Goal: Transaction & Acquisition: Purchase product/service

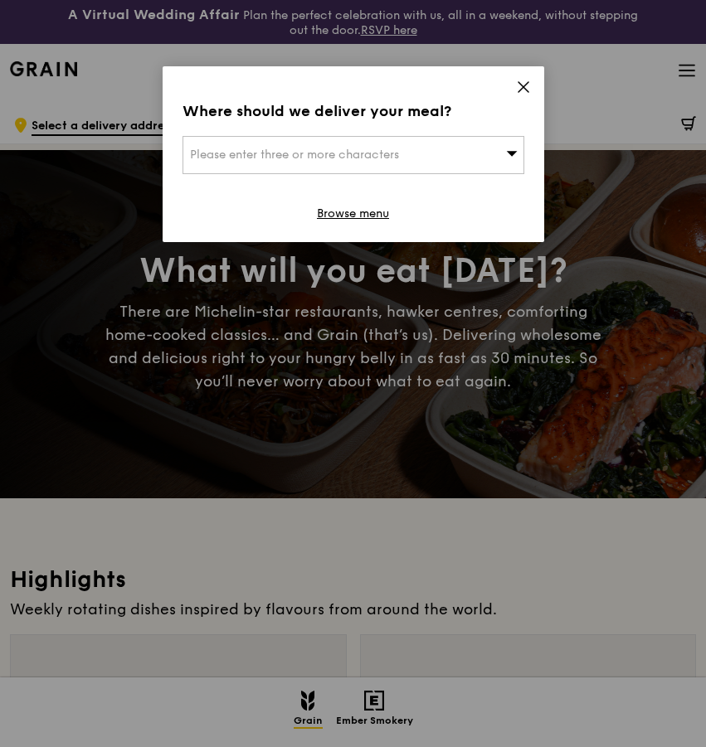
click at [514, 91] on div "Where should we deliver your meal? Please enter three or more characters Browse…" at bounding box center [353, 154] width 381 height 176
click at [523, 93] on icon at bounding box center [523, 87] width 15 height 15
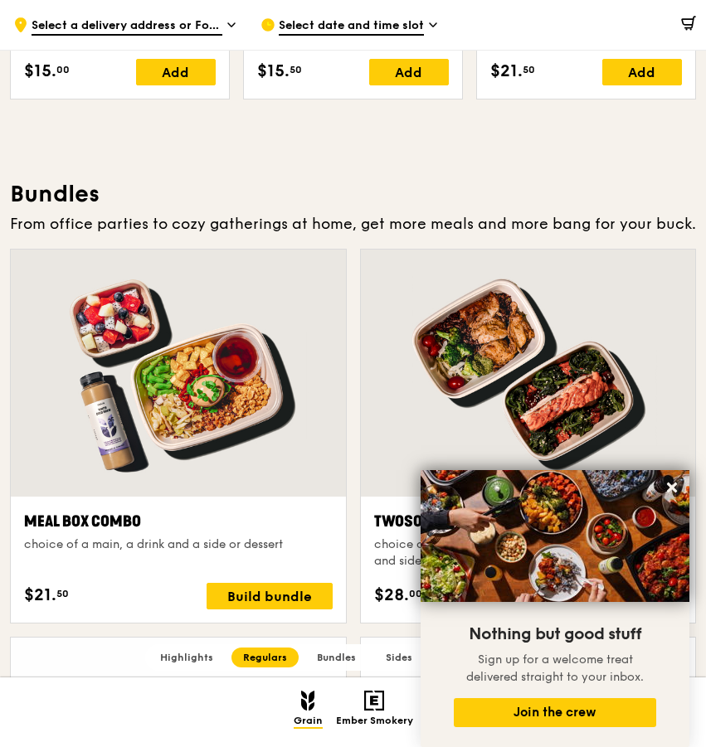
scroll to position [2375, 0]
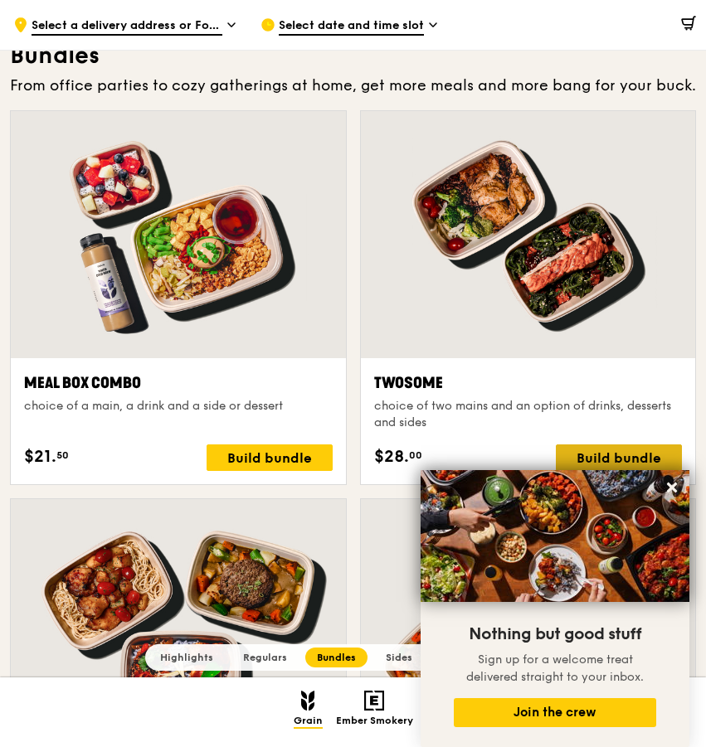
click at [599, 453] on div "Build bundle" at bounding box center [618, 457] width 126 height 27
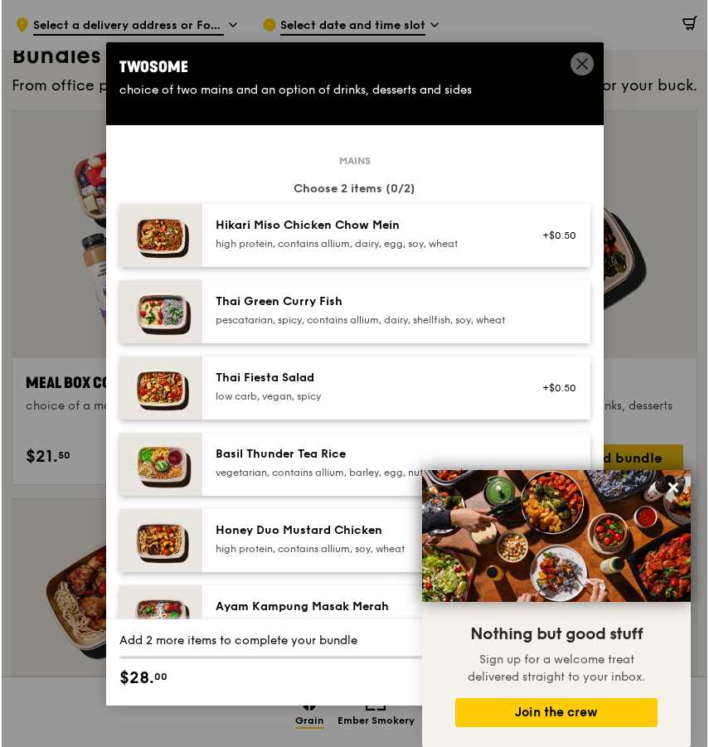
scroll to position [2375, 0]
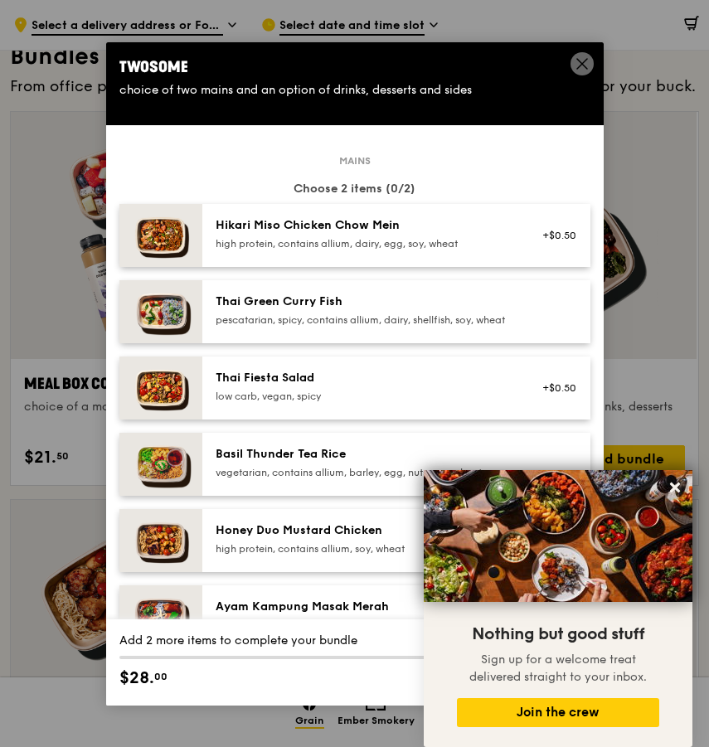
click at [432, 386] on div "Thai Fiesta Salad" at bounding box center [365, 378] width 298 height 17
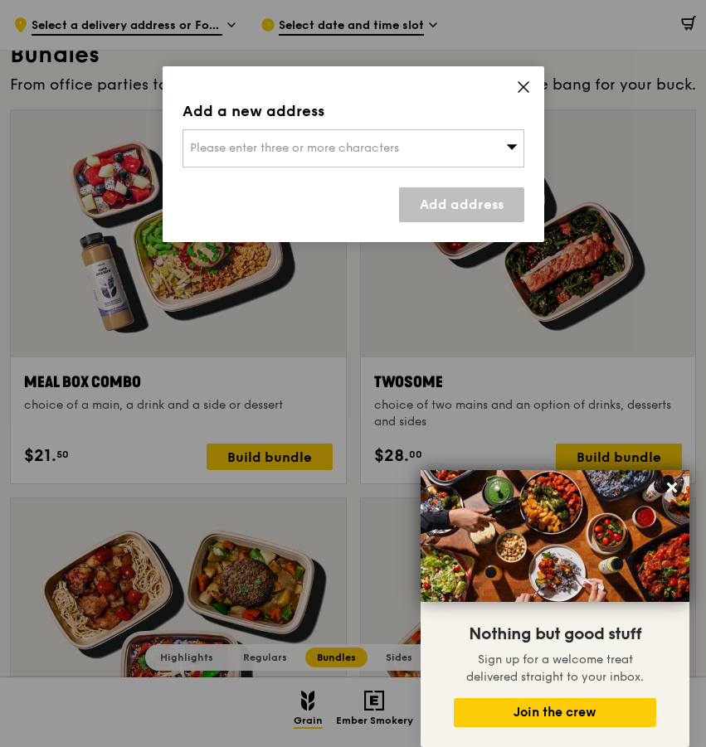
click at [390, 148] on span "Please enter three or more characters" at bounding box center [294, 148] width 209 height 14
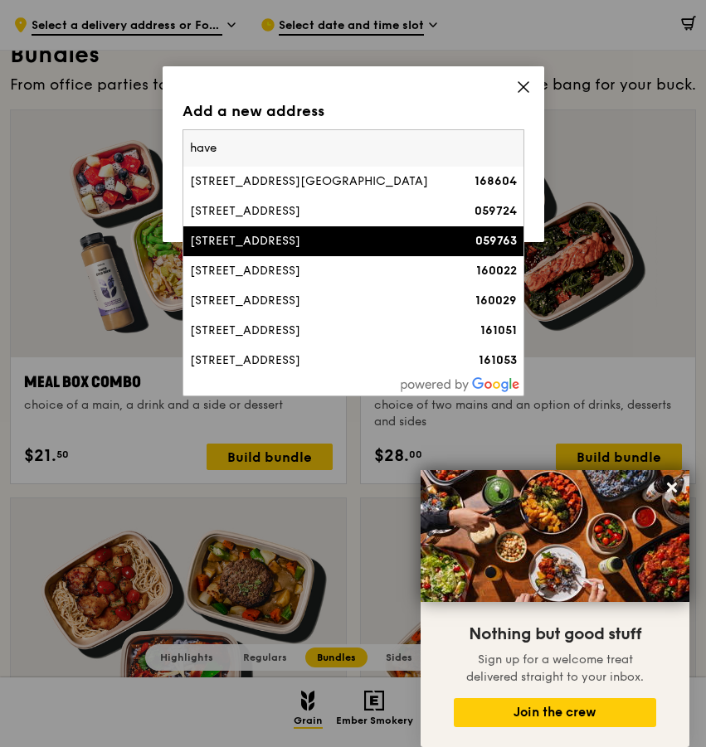
type input "have"
click at [350, 246] on div "[STREET_ADDRESS]" at bounding box center [312, 241] width 245 height 17
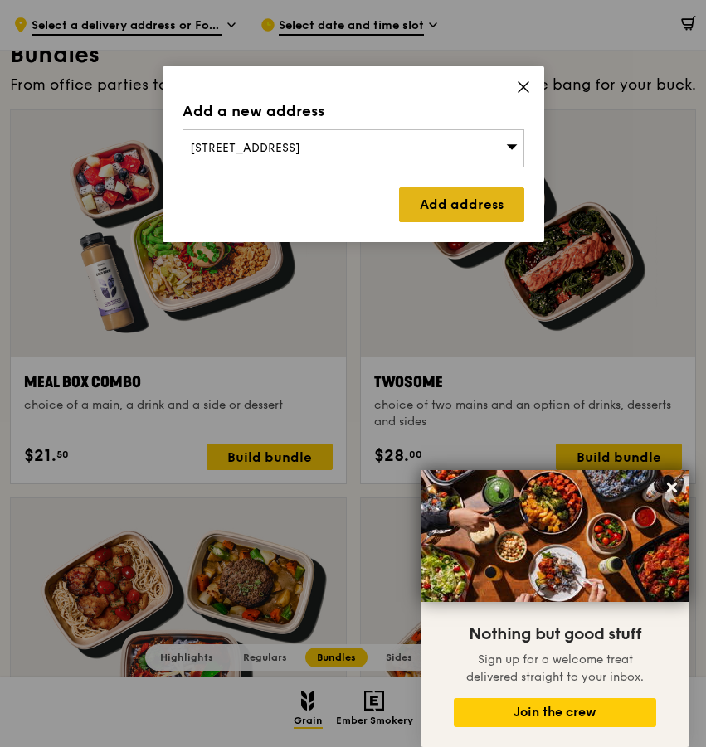
click at [439, 211] on link "Add address" at bounding box center [461, 204] width 125 height 35
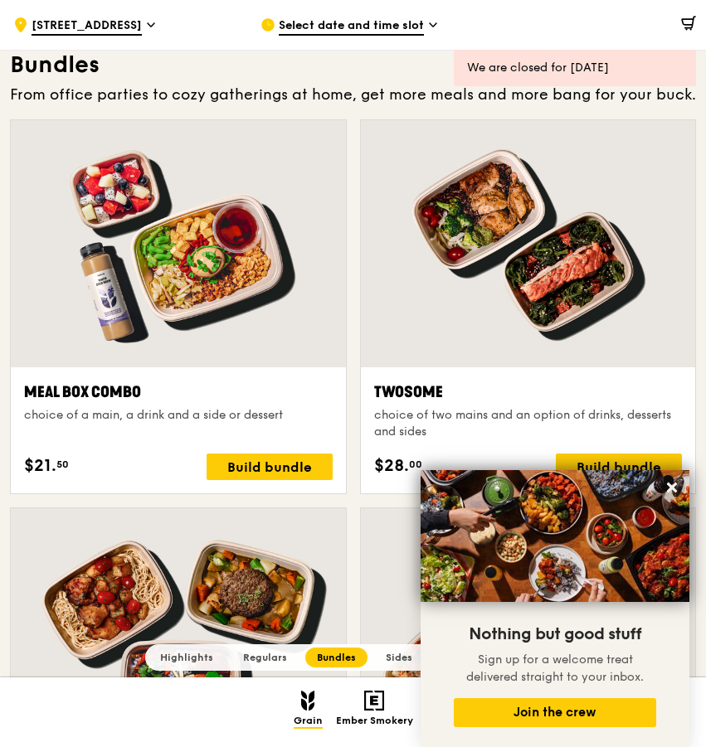
scroll to position [2381, 0]
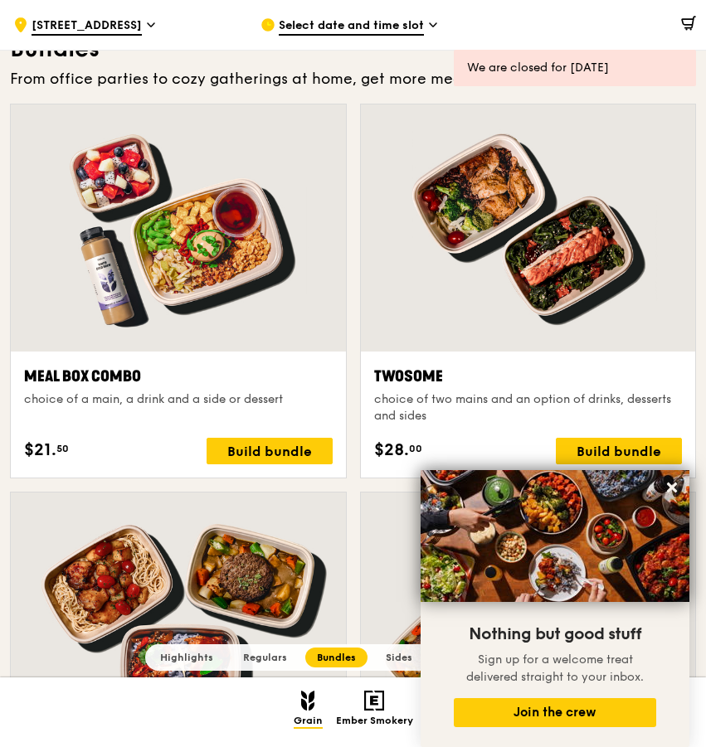
click at [571, 318] on div at bounding box center [528, 227] width 335 height 247
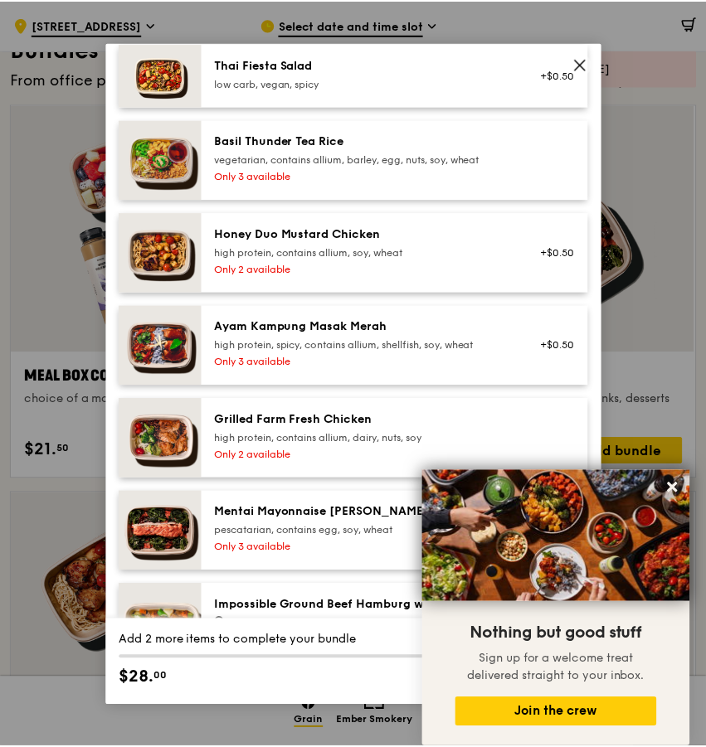
scroll to position [347, 0]
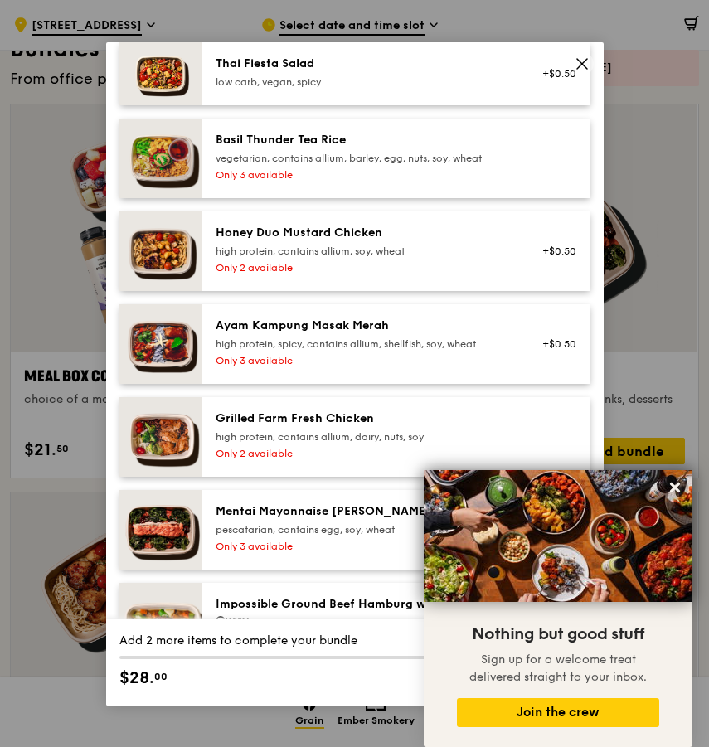
click at [172, 468] on img at bounding box center [160, 437] width 83 height 80
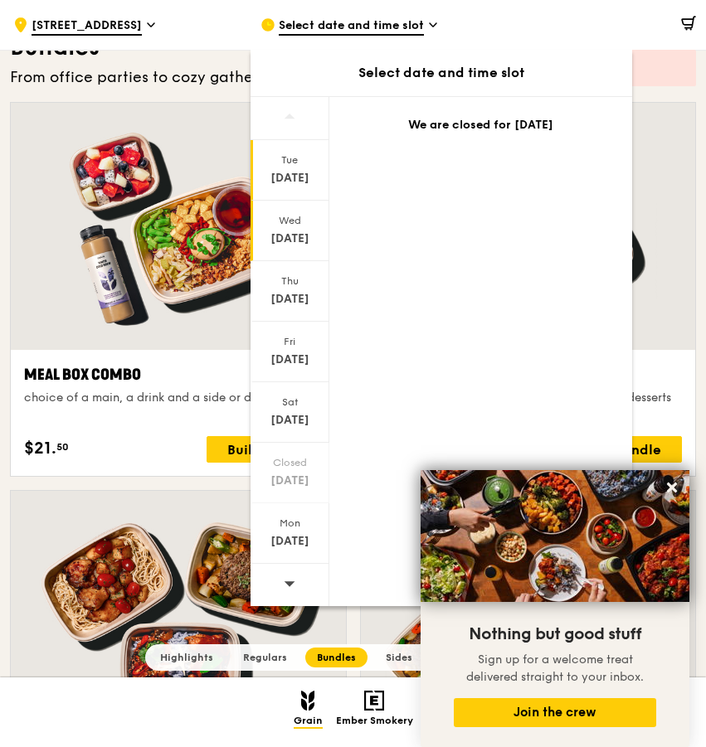
click at [305, 237] on div "[DATE]" at bounding box center [290, 238] width 74 height 17
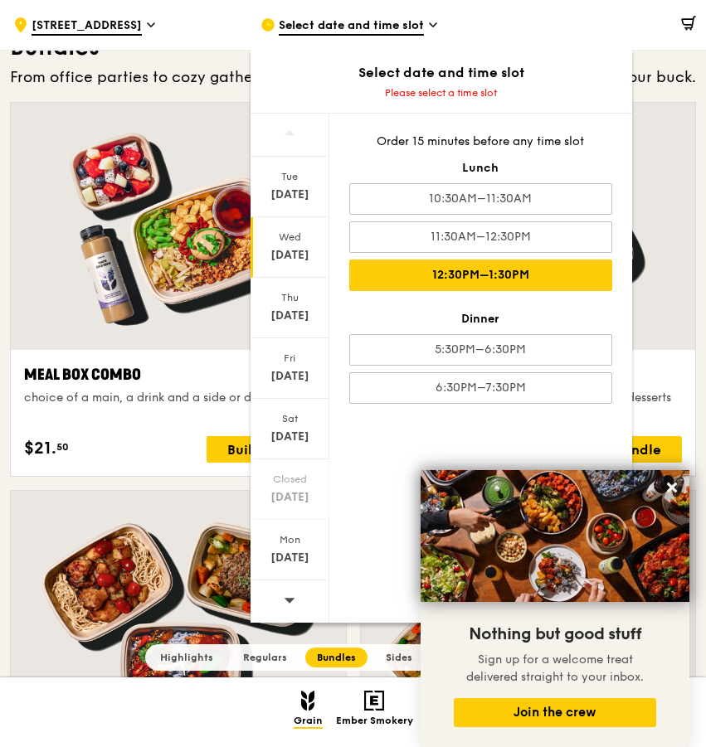
click at [413, 260] on div "12:30PM–1:30PM" at bounding box center [480, 276] width 263 height 32
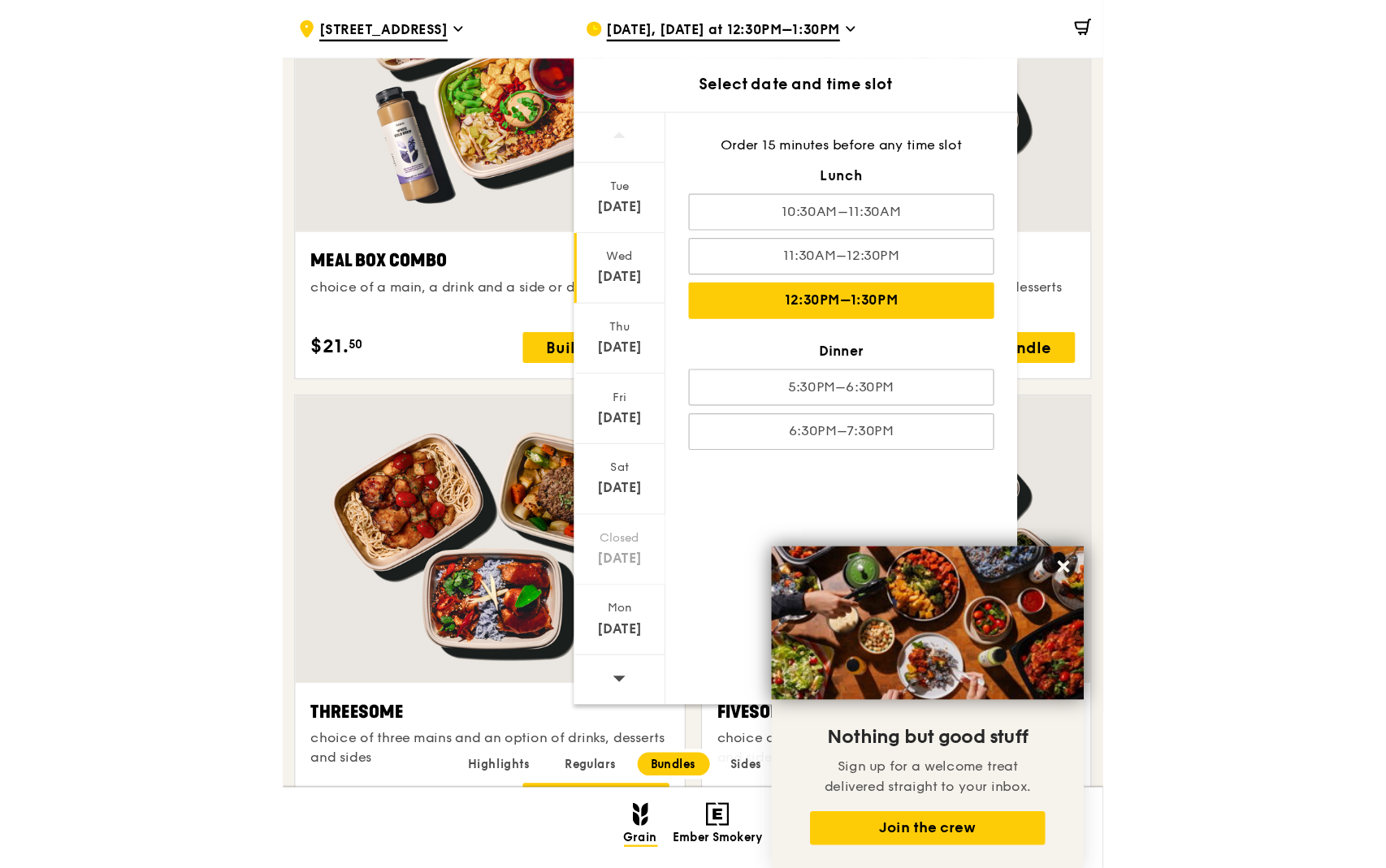
scroll to position [2492, 0]
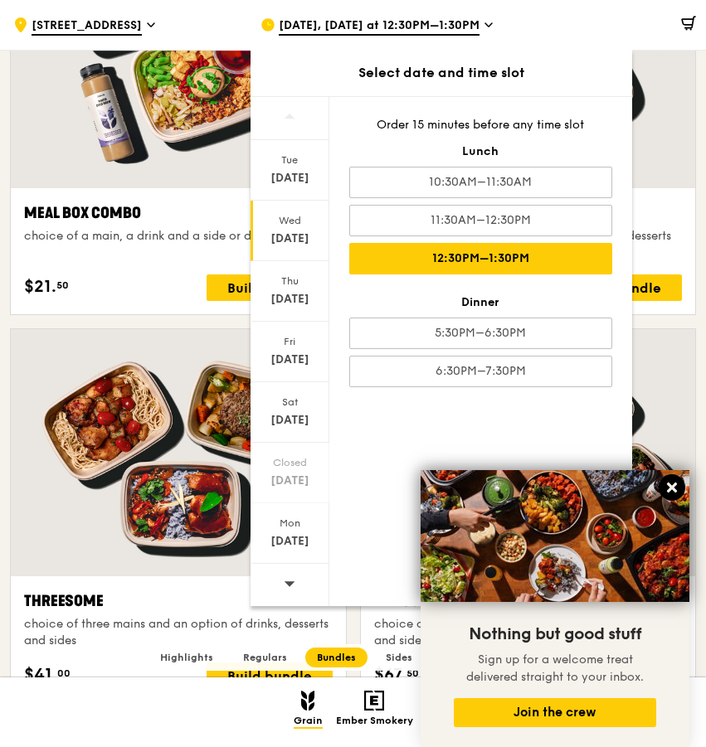
click at [677, 492] on icon at bounding box center [671, 487] width 15 height 15
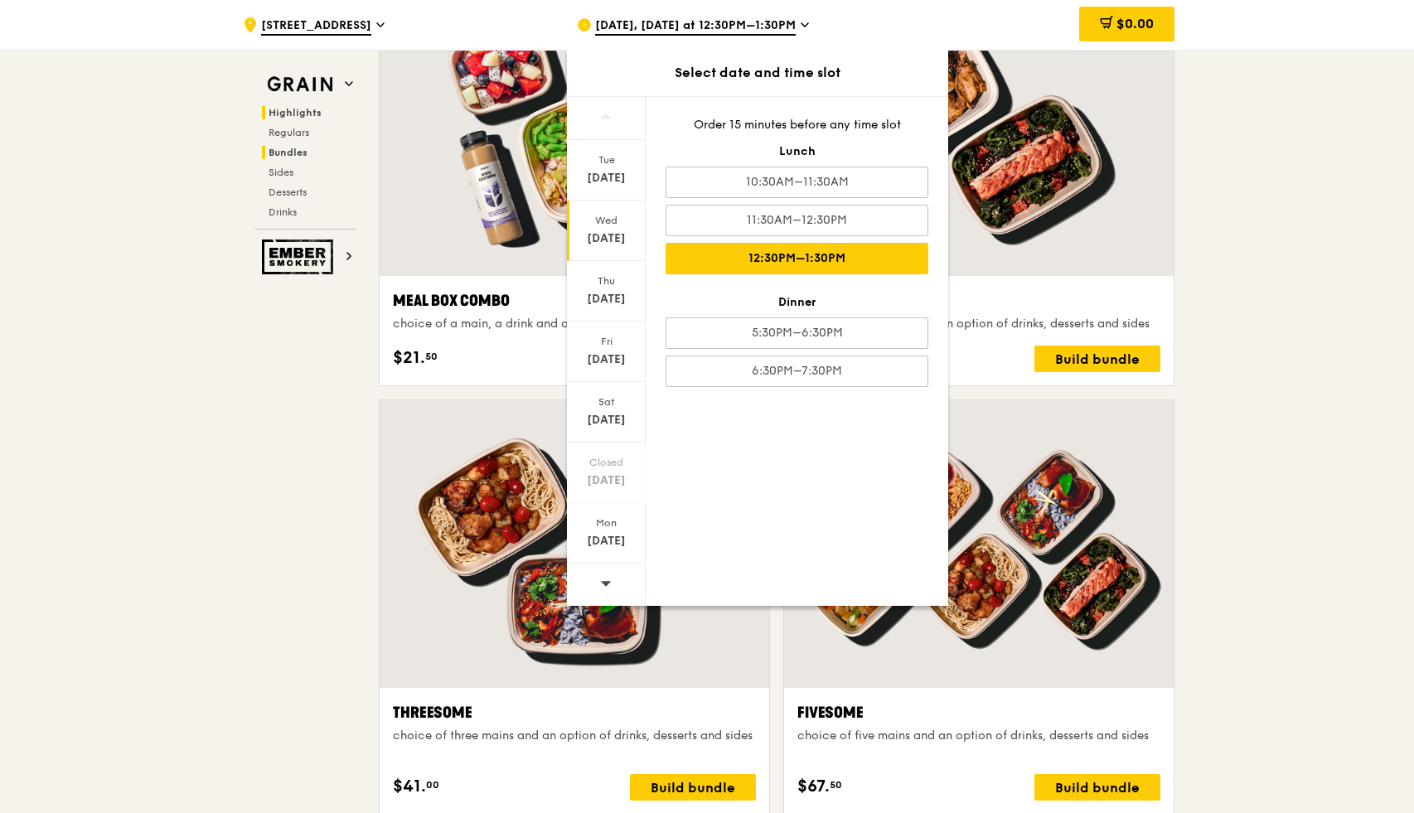
scroll to position [2549, 0]
click at [708, 260] on div "12:30PM–1:30PM" at bounding box center [797, 259] width 263 height 32
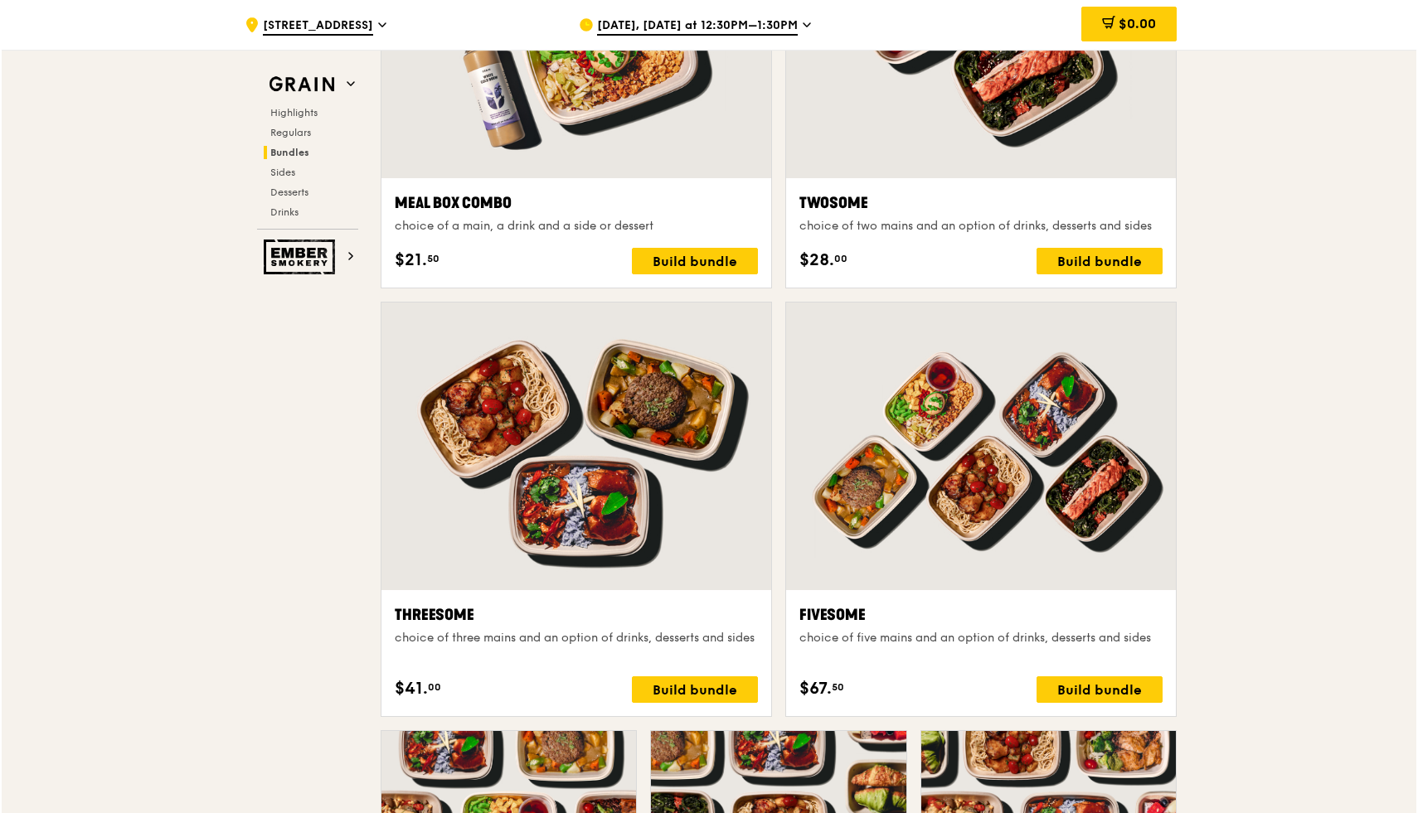
scroll to position [2651, 0]
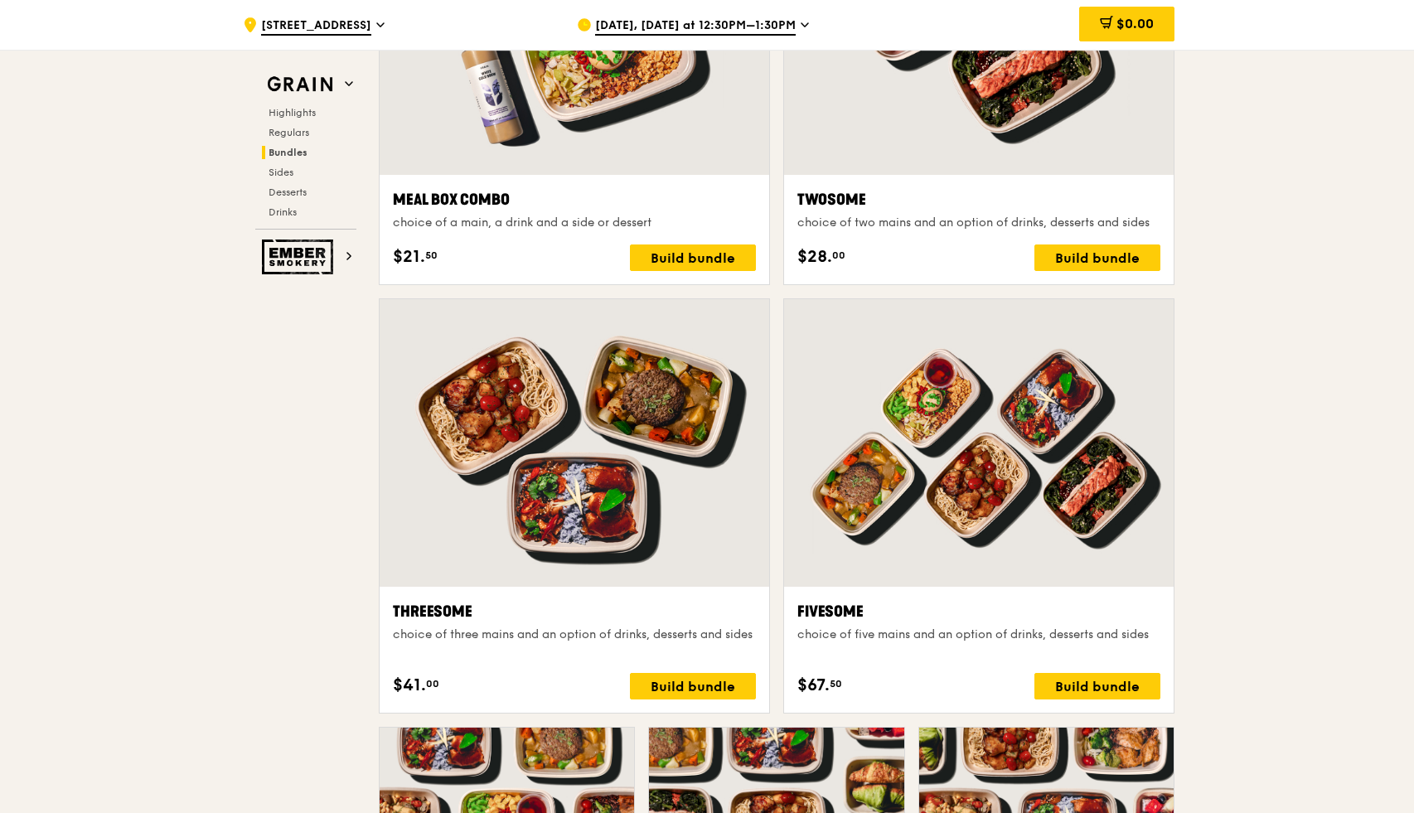
click at [708, 514] on div at bounding box center [979, 443] width 390 height 288
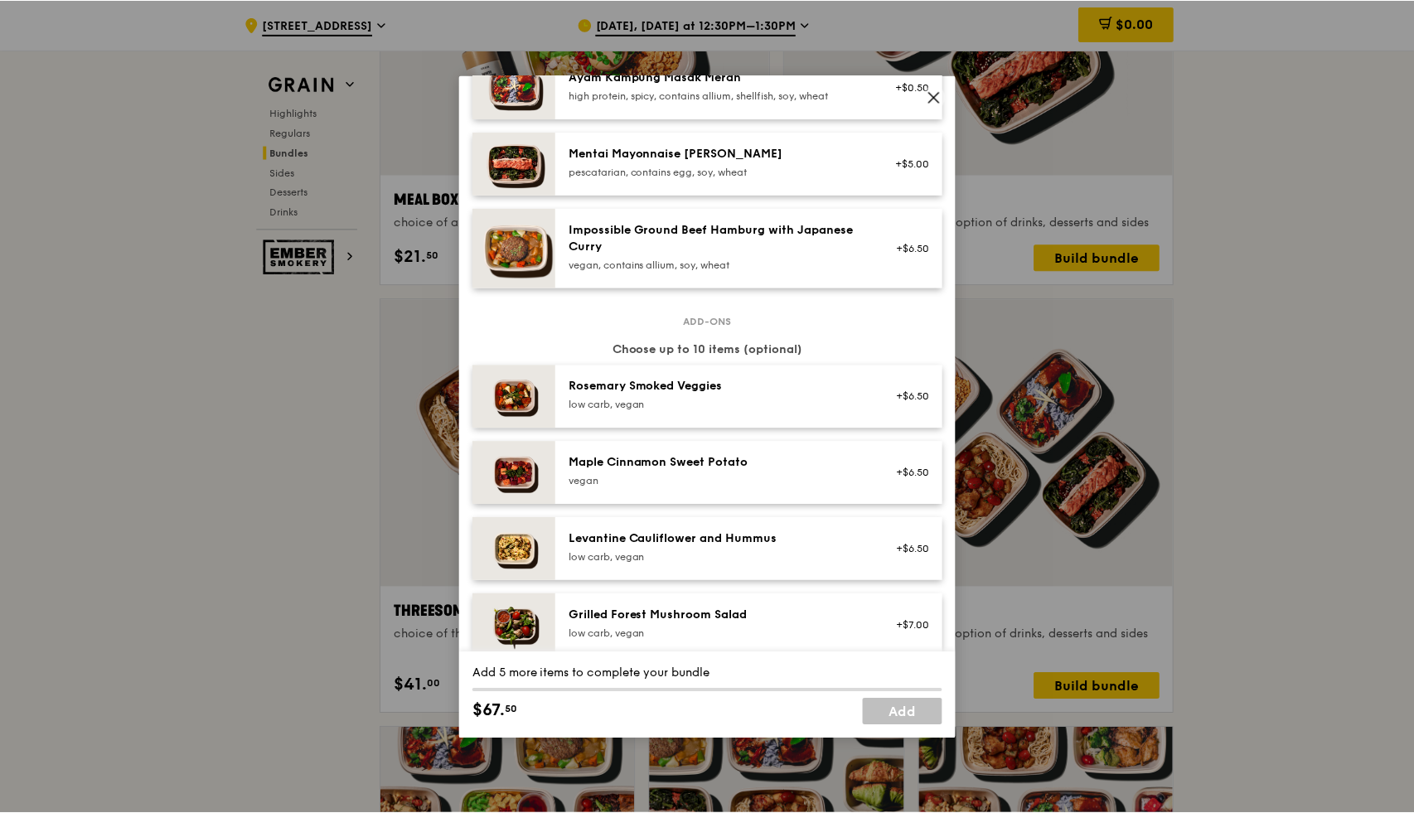
scroll to position [699, 0]
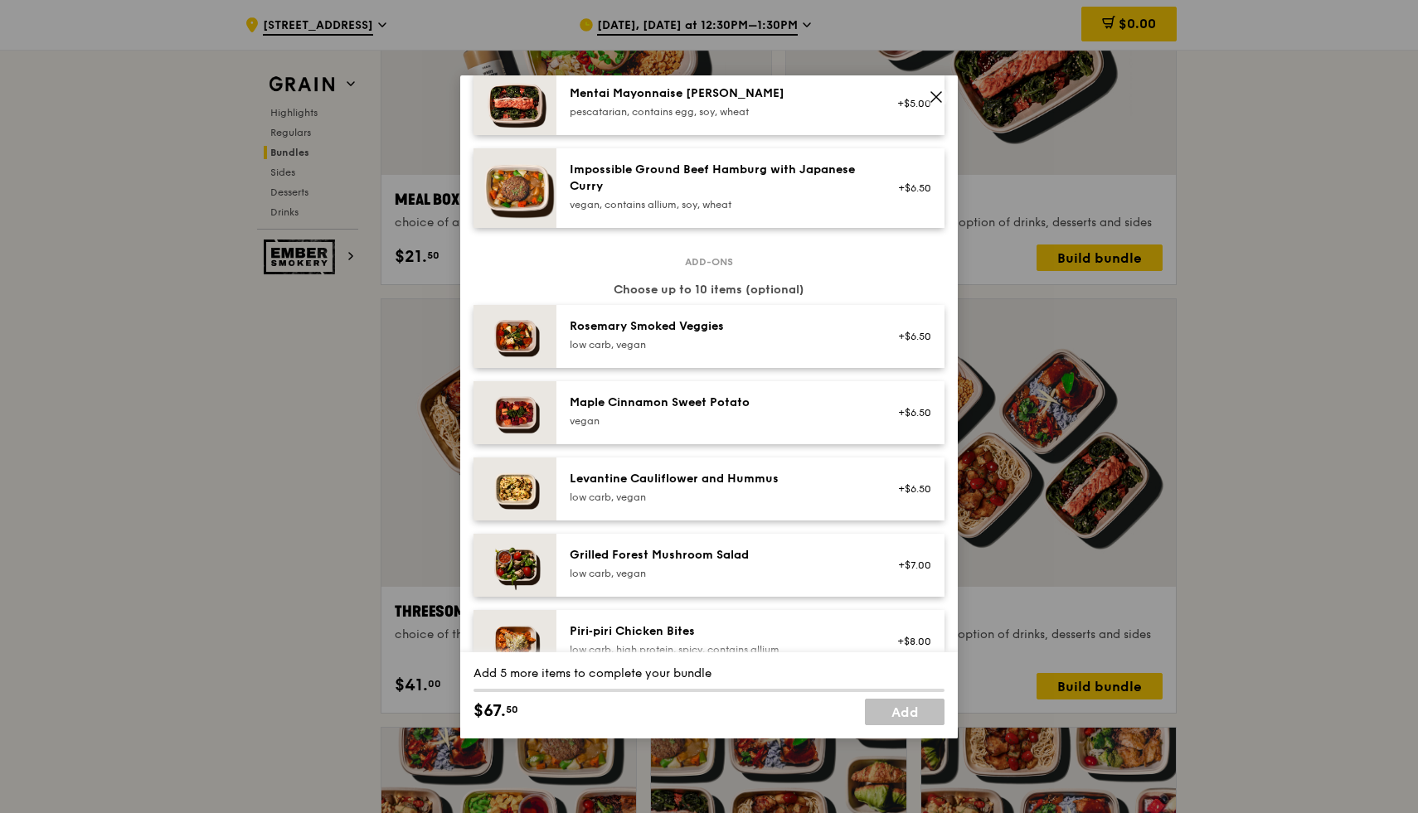
click at [708, 93] on icon at bounding box center [936, 97] width 15 height 15
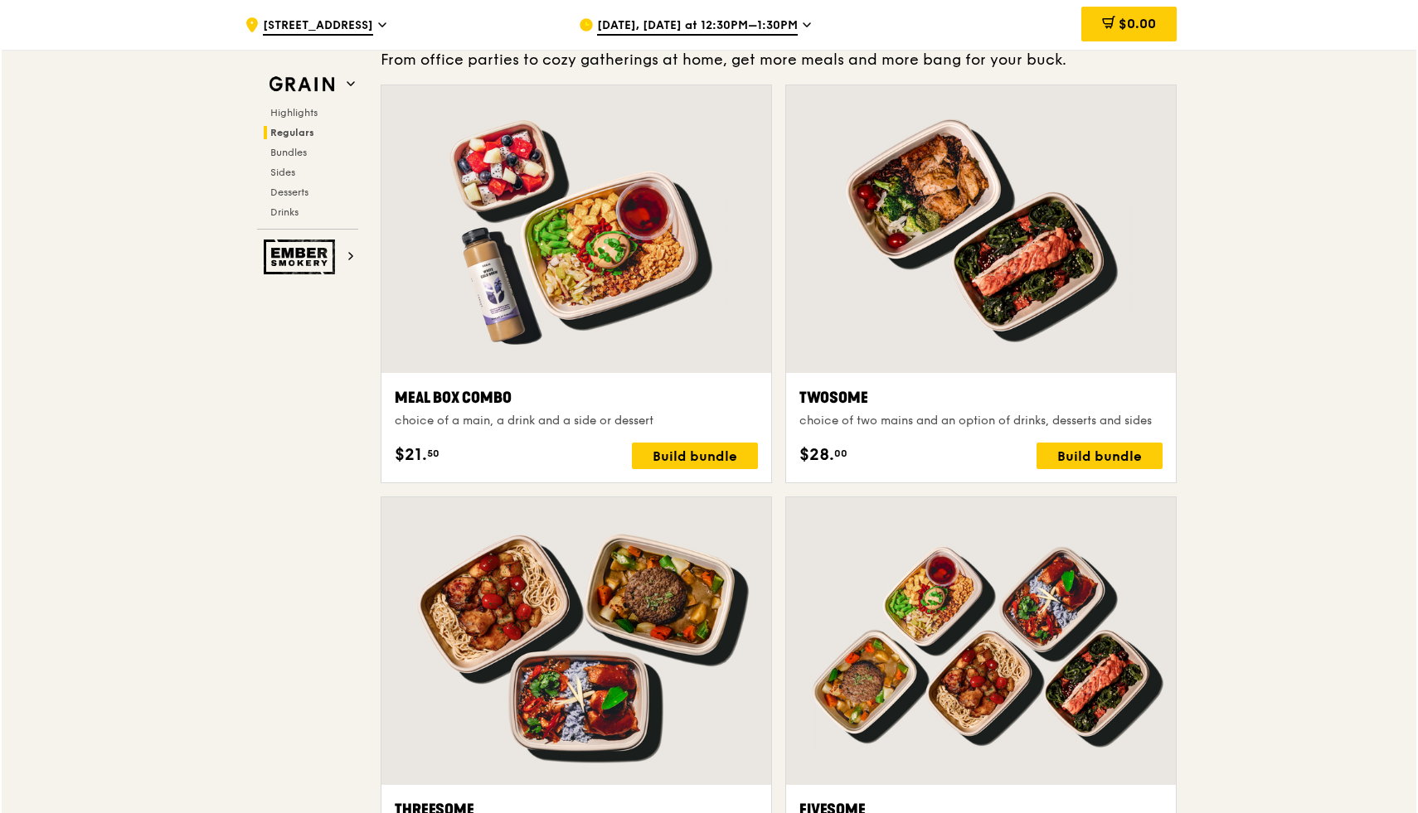
scroll to position [2306, 0]
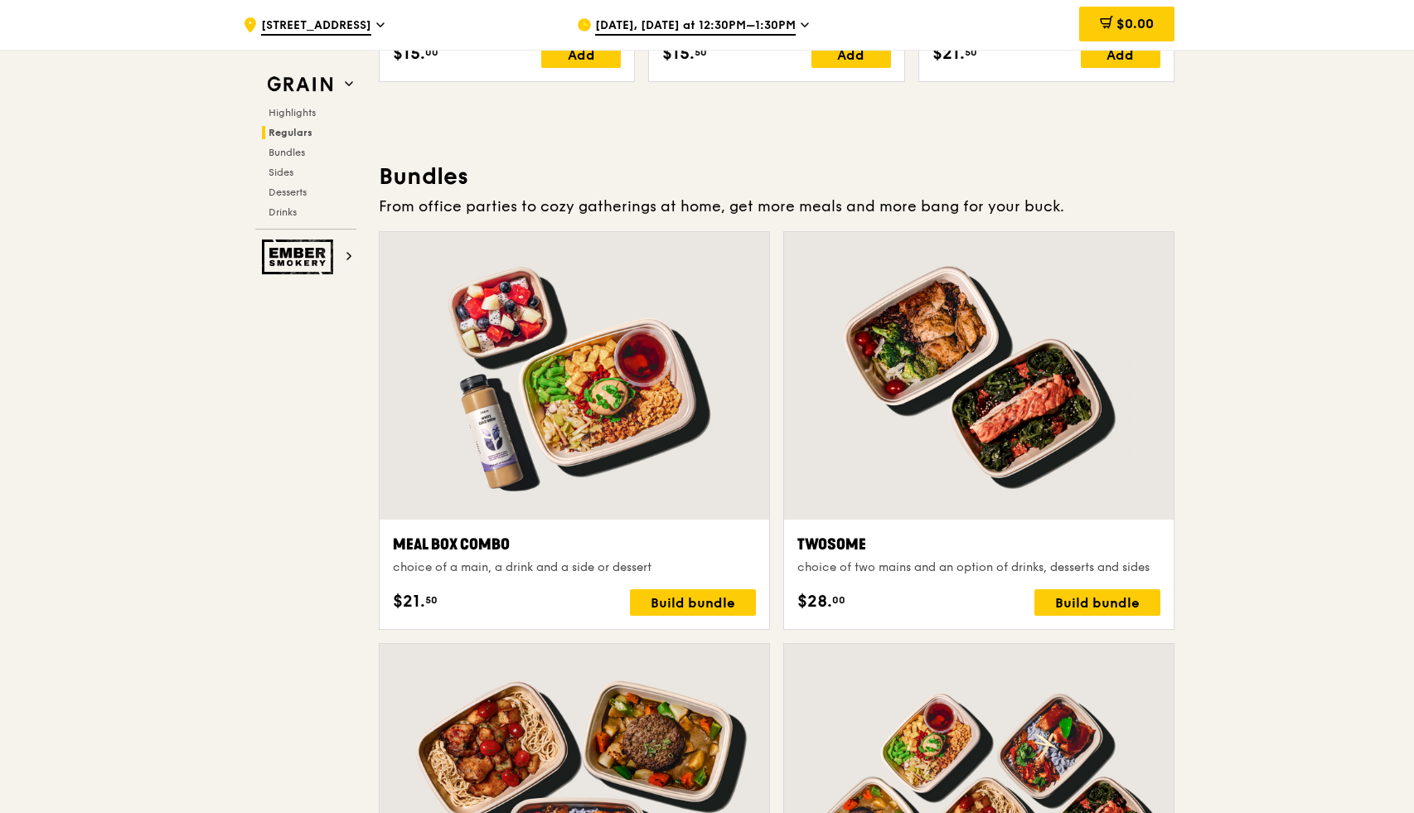
click at [662, 384] on div at bounding box center [575, 376] width 390 height 288
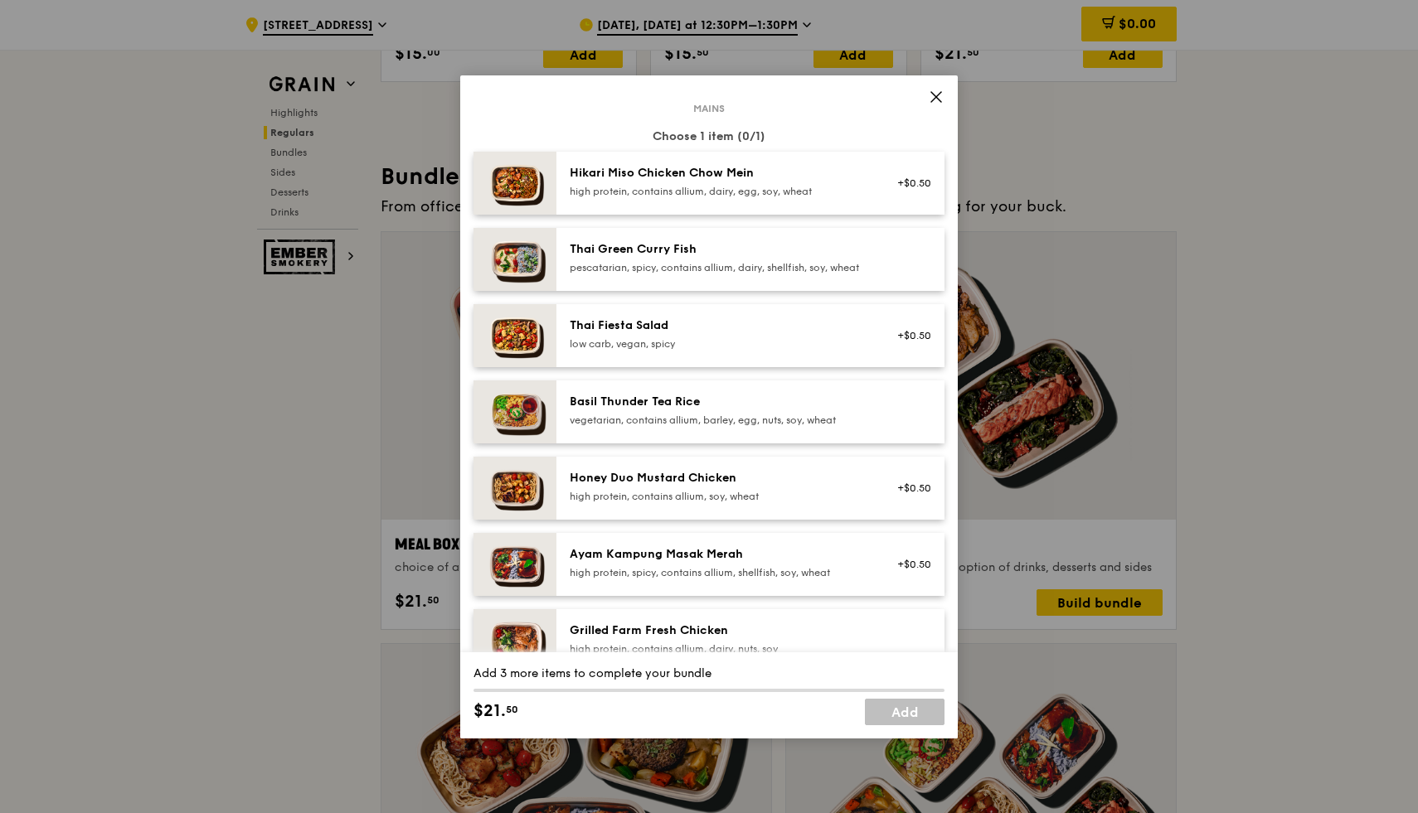
scroll to position [227, 0]
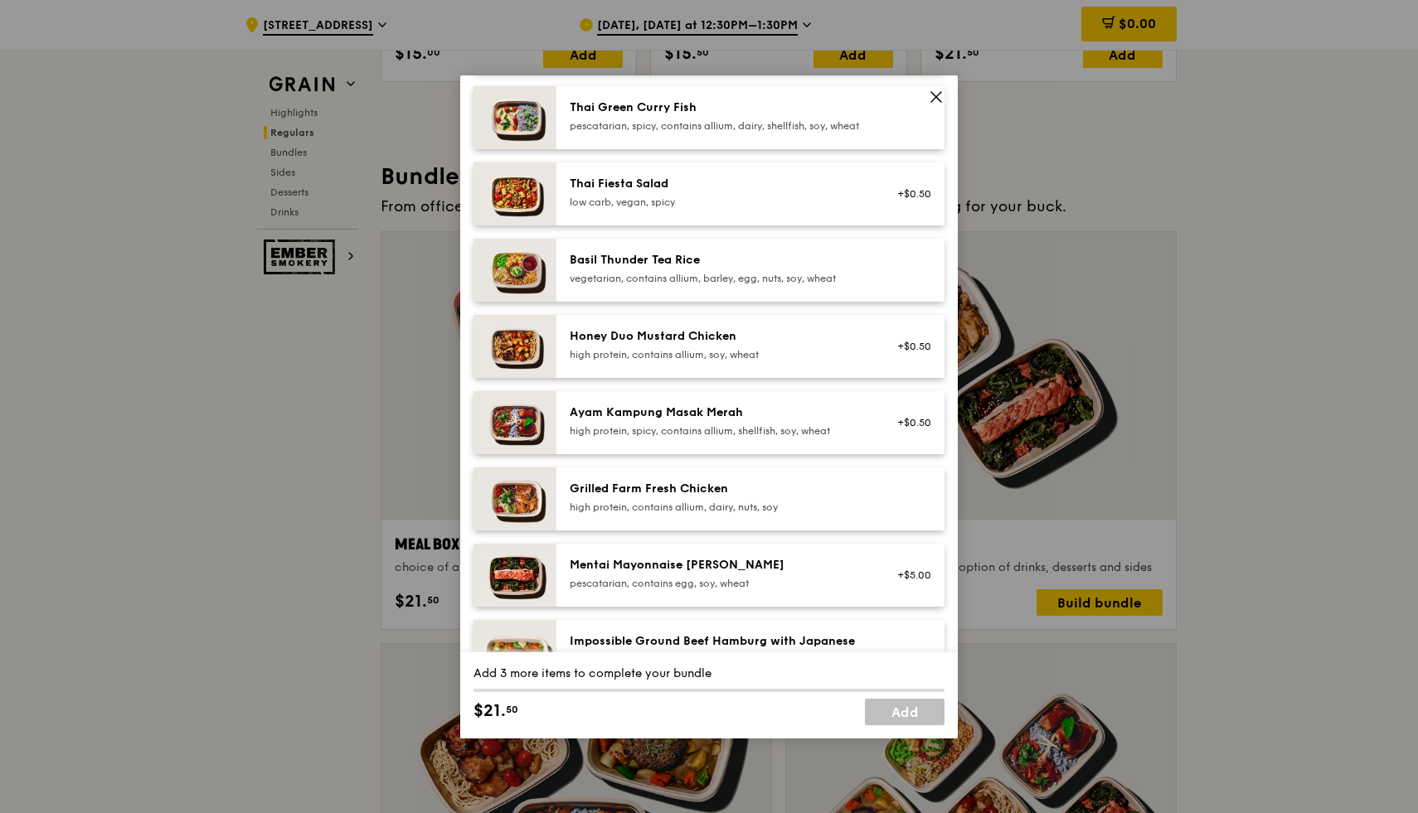
click at [689, 497] on div "Grilled Farm Fresh Chicken" at bounding box center [719, 489] width 298 height 17
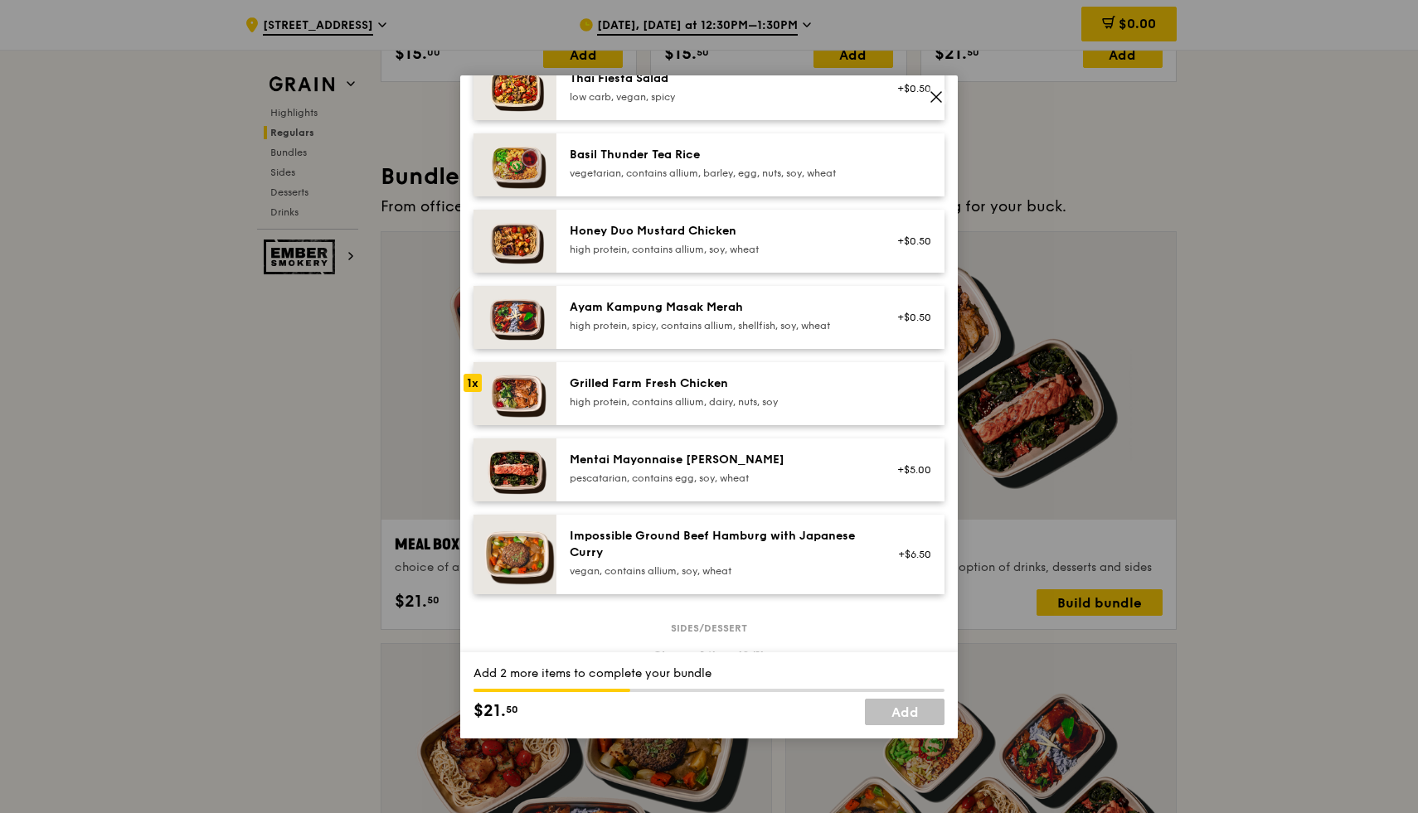
scroll to position [333, 0]
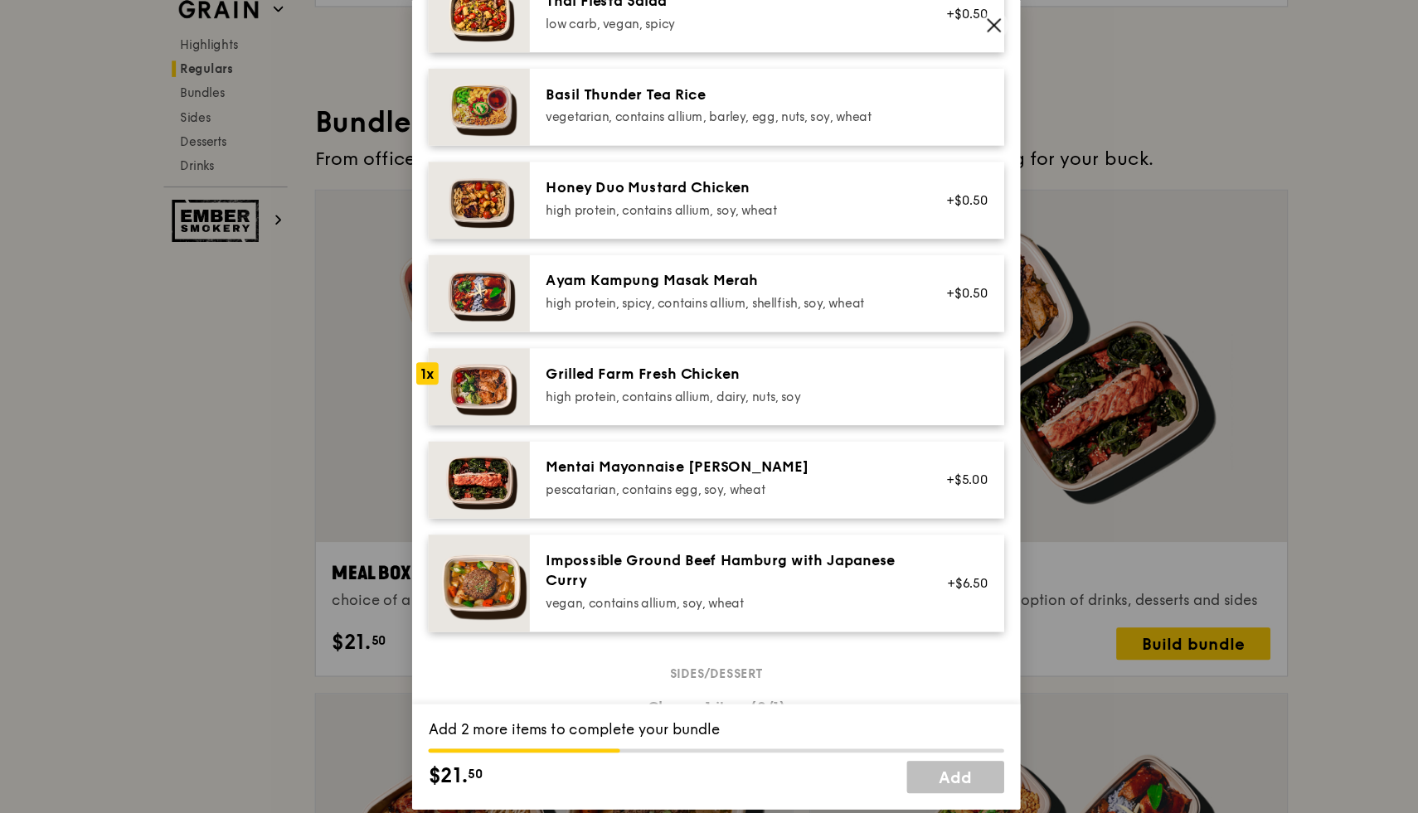
click at [676, 408] on div "high protein, contains allium, dairy, nuts, soy" at bounding box center [719, 401] width 298 height 13
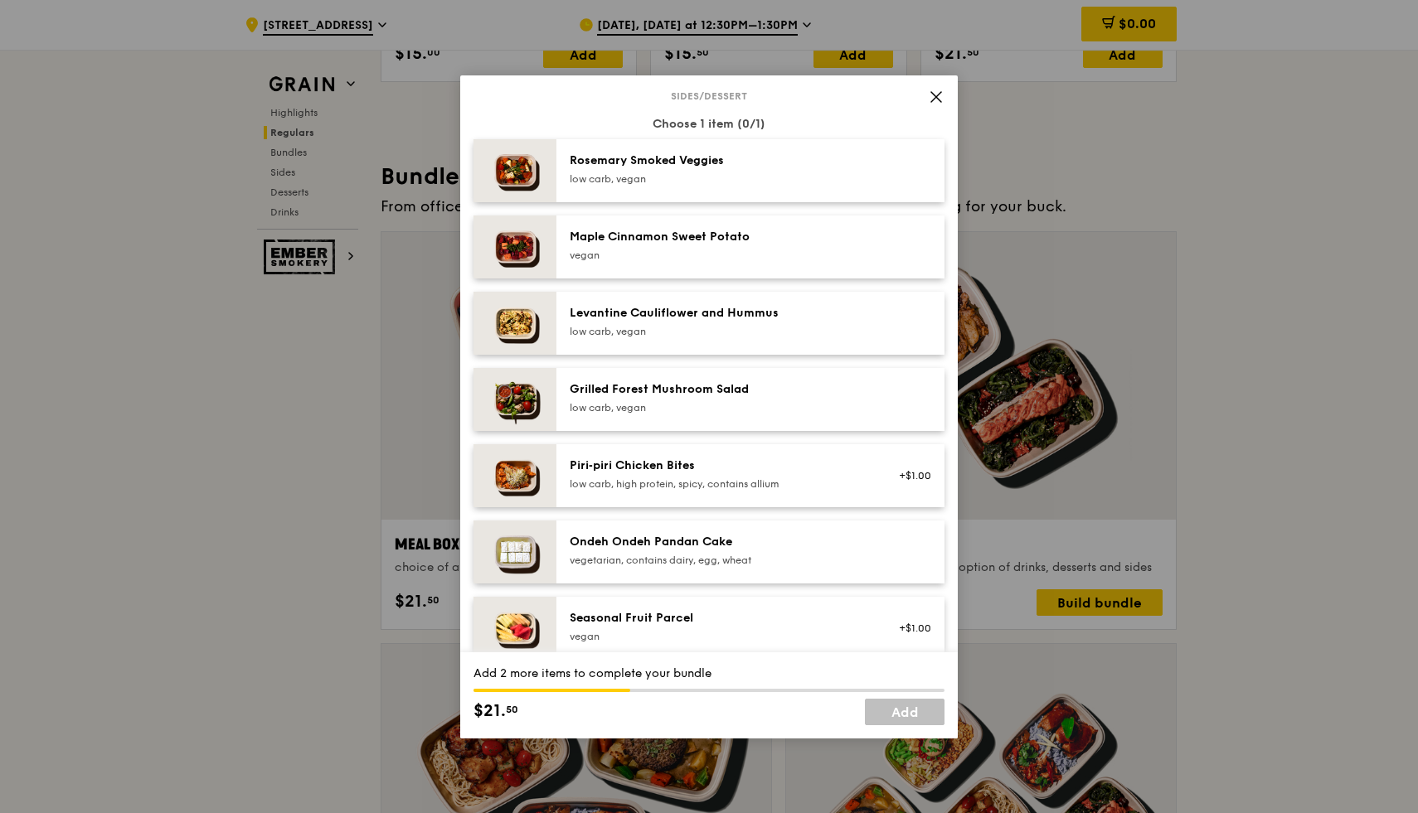
scroll to position [863, 0]
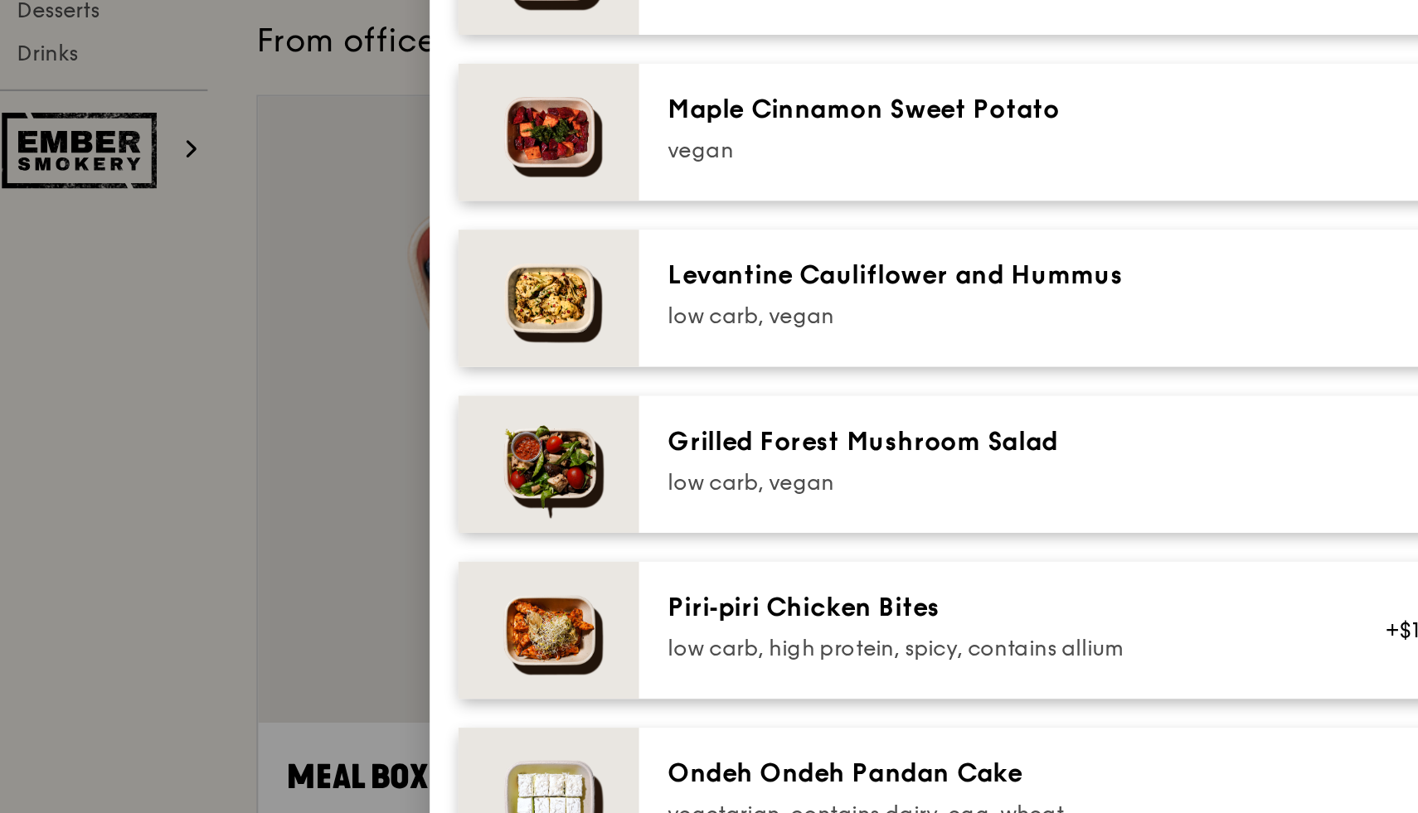
click at [571, 340] on div "low carb, vegan" at bounding box center [719, 333] width 298 height 13
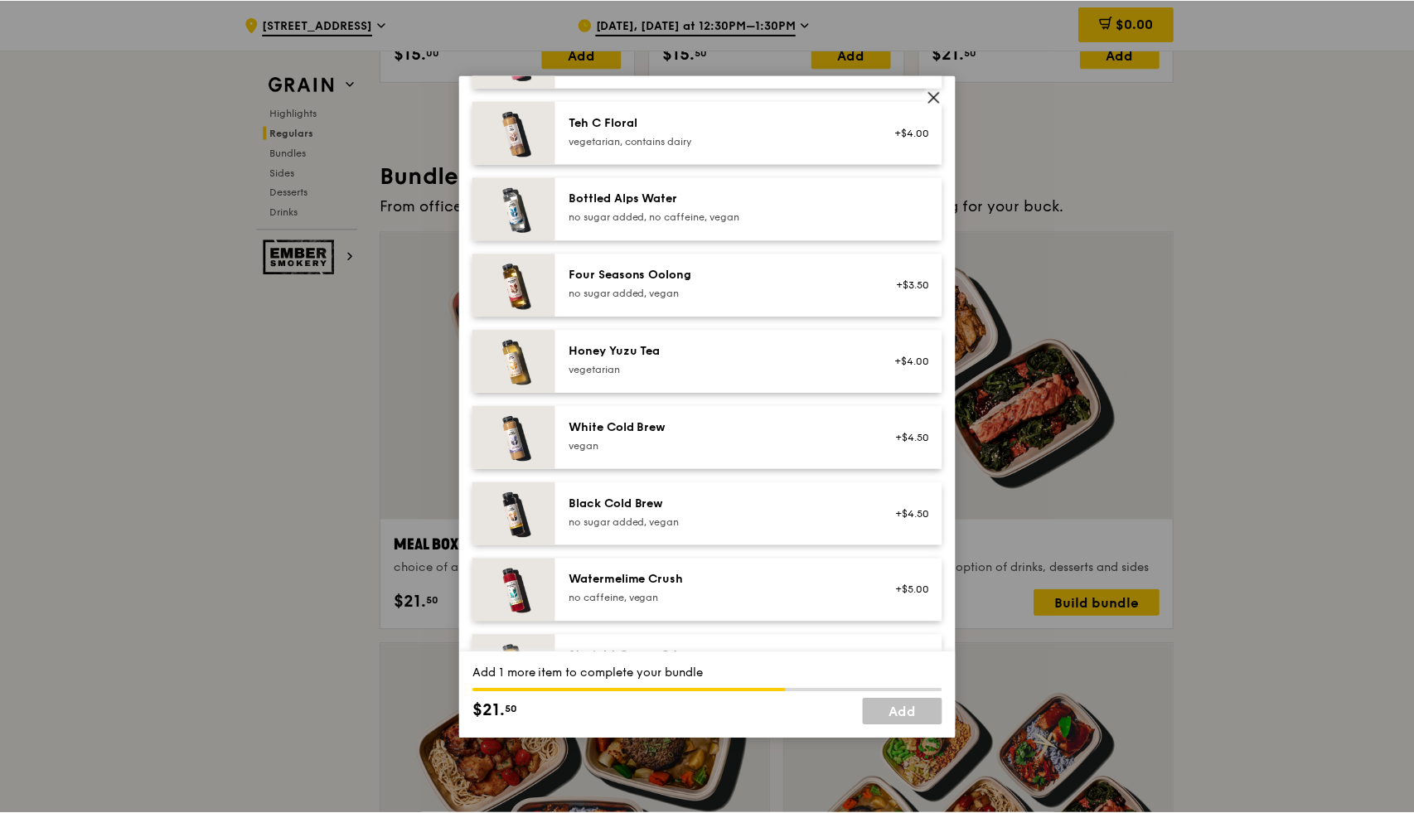
scroll to position [1737, 0]
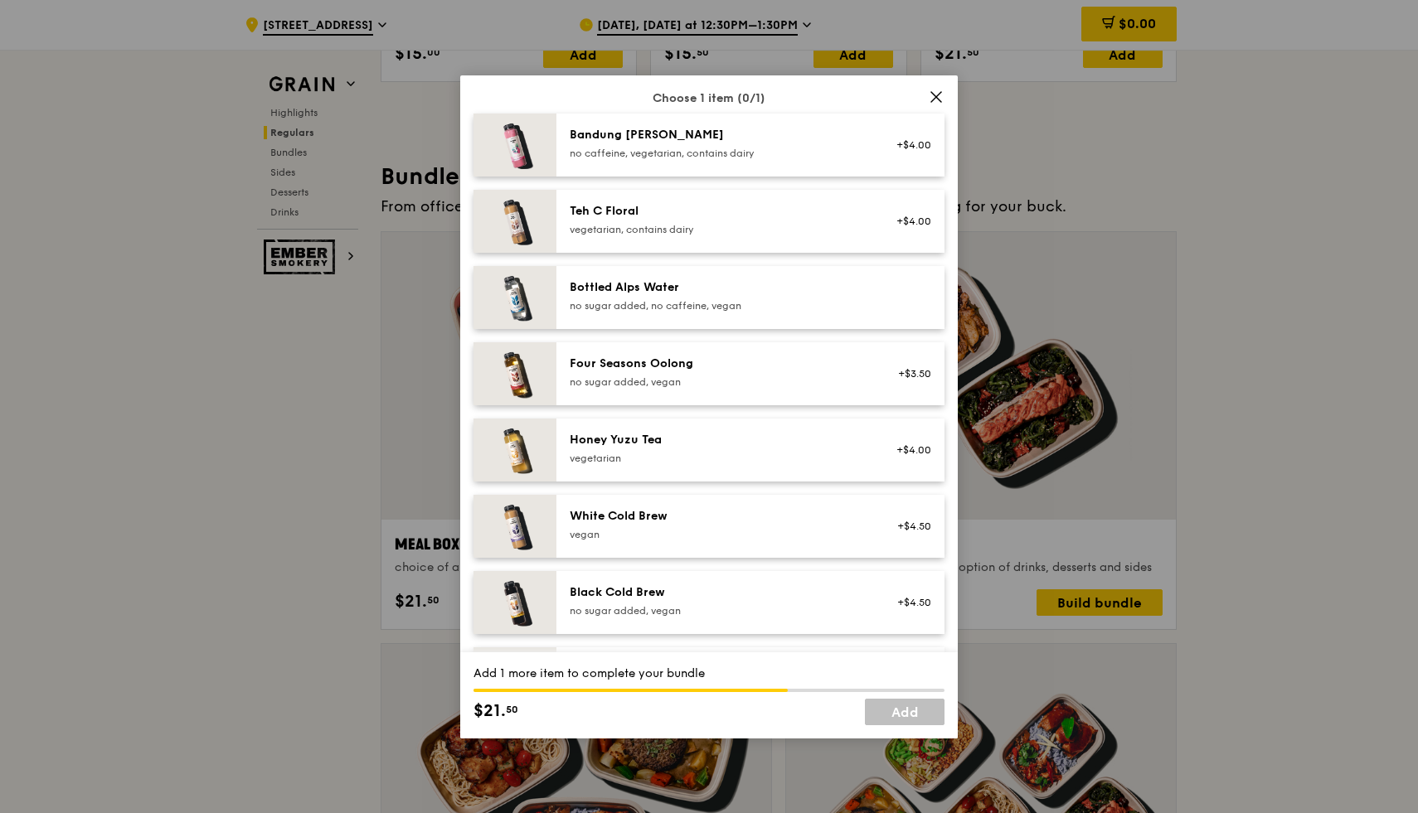
click at [708, 309] on div "Bottled Alps Water no sugar added, no caffeine, vegan" at bounding box center [719, 295] width 298 height 33
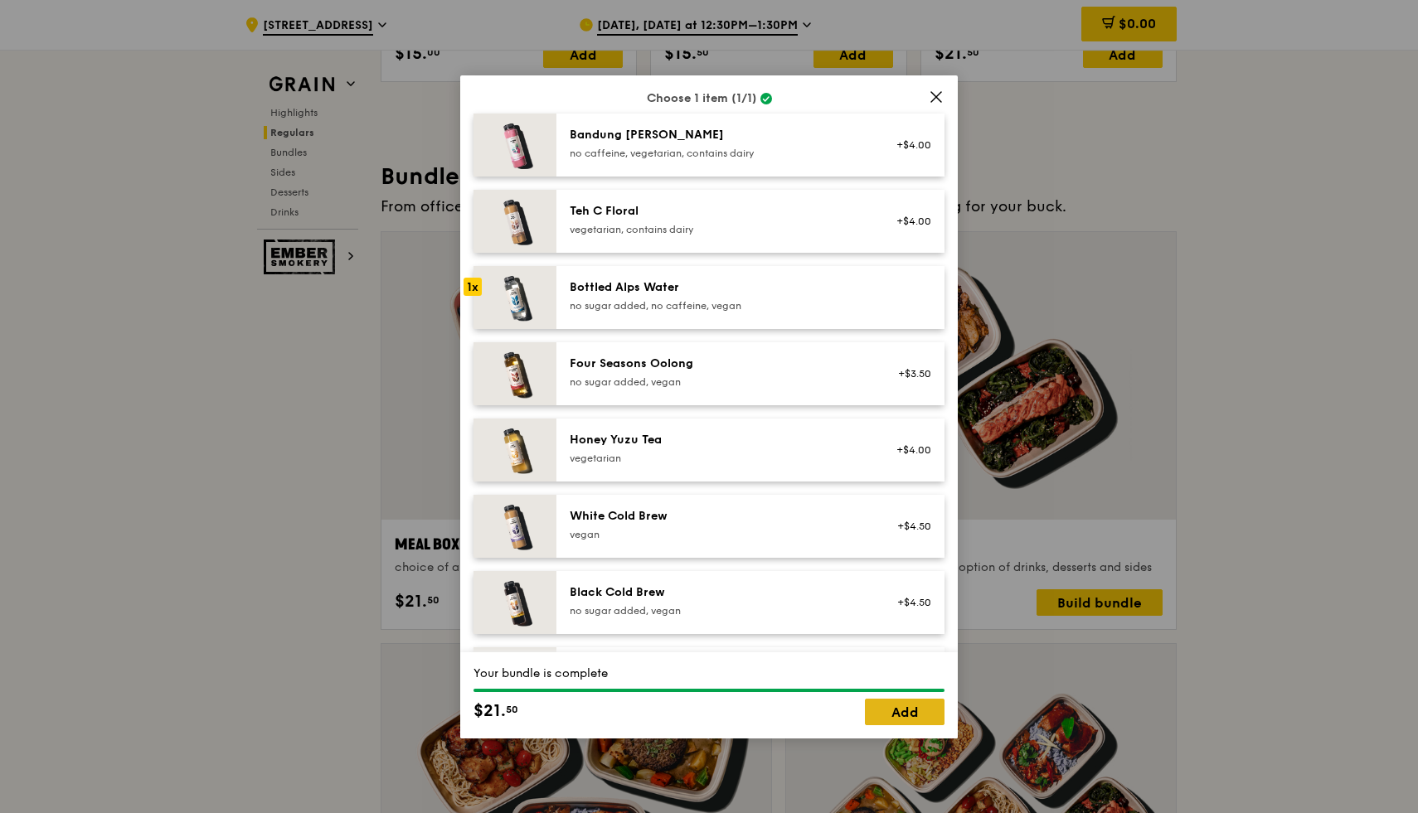
click at [708, 712] on link "Add" at bounding box center [905, 712] width 80 height 27
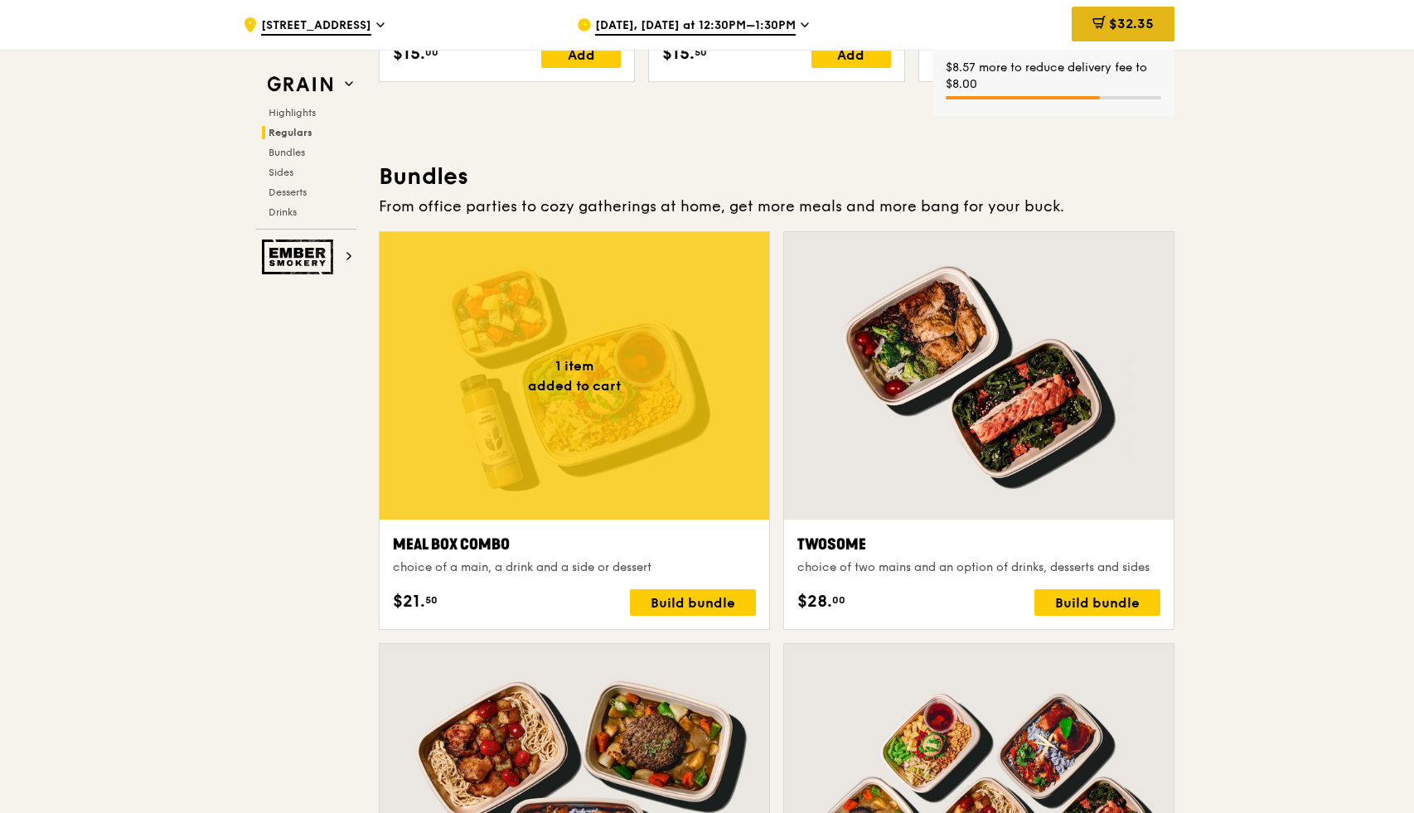
click at [708, 21] on span "$32.35" at bounding box center [1131, 24] width 45 height 16
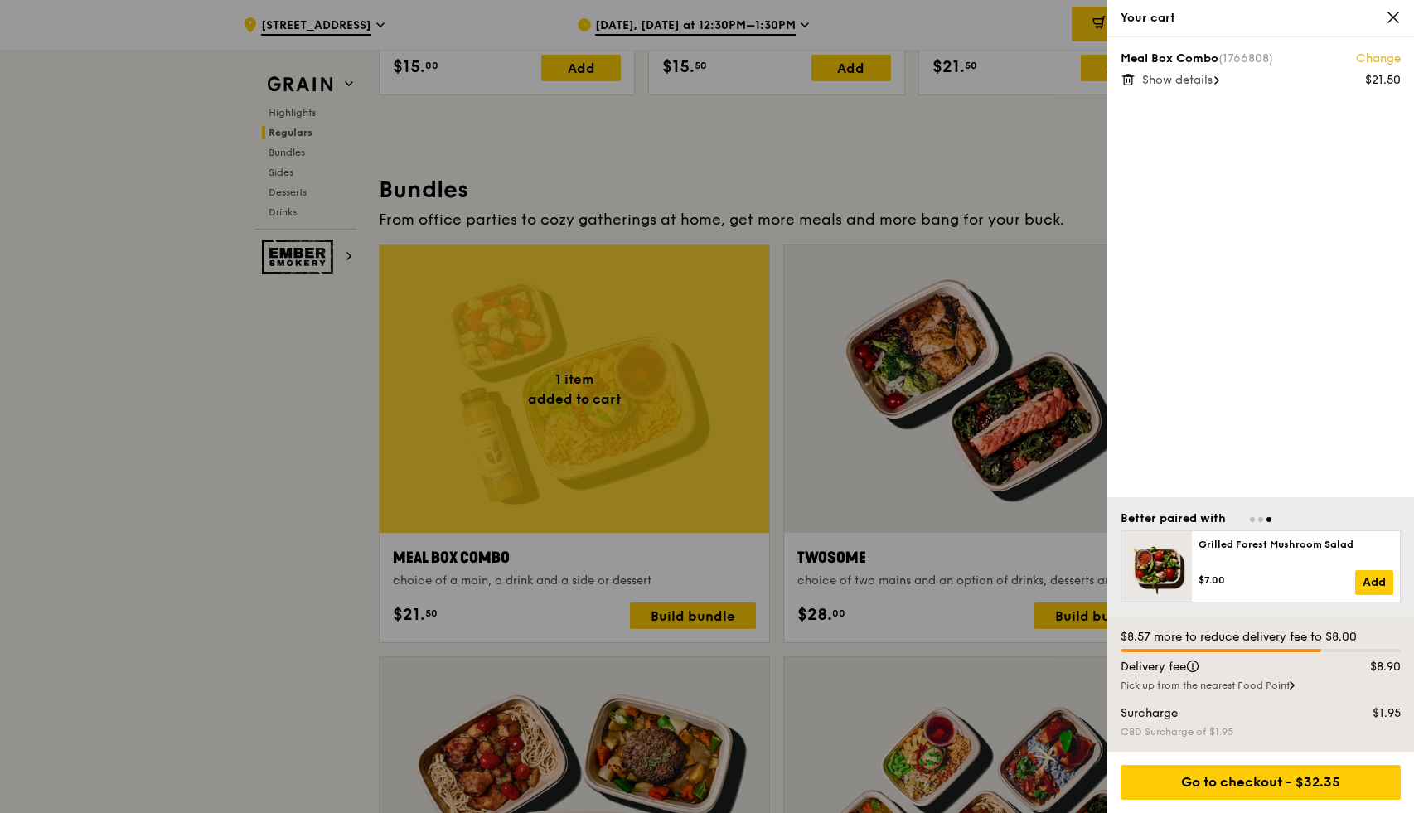
scroll to position [2286, 0]
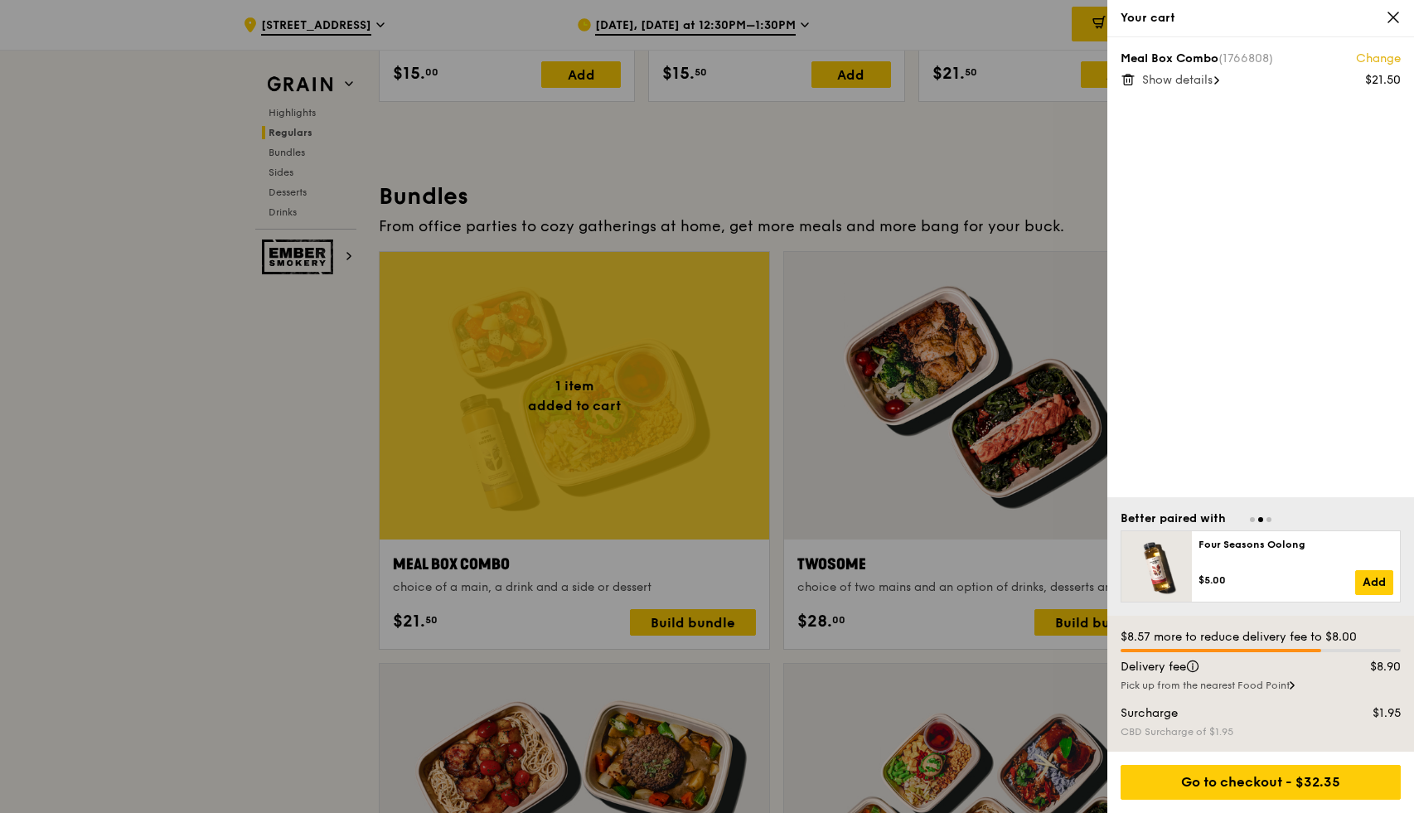
click at [708, 15] on icon at bounding box center [1394, 17] width 10 height 10
